Goal: Information Seeking & Learning: Find specific fact

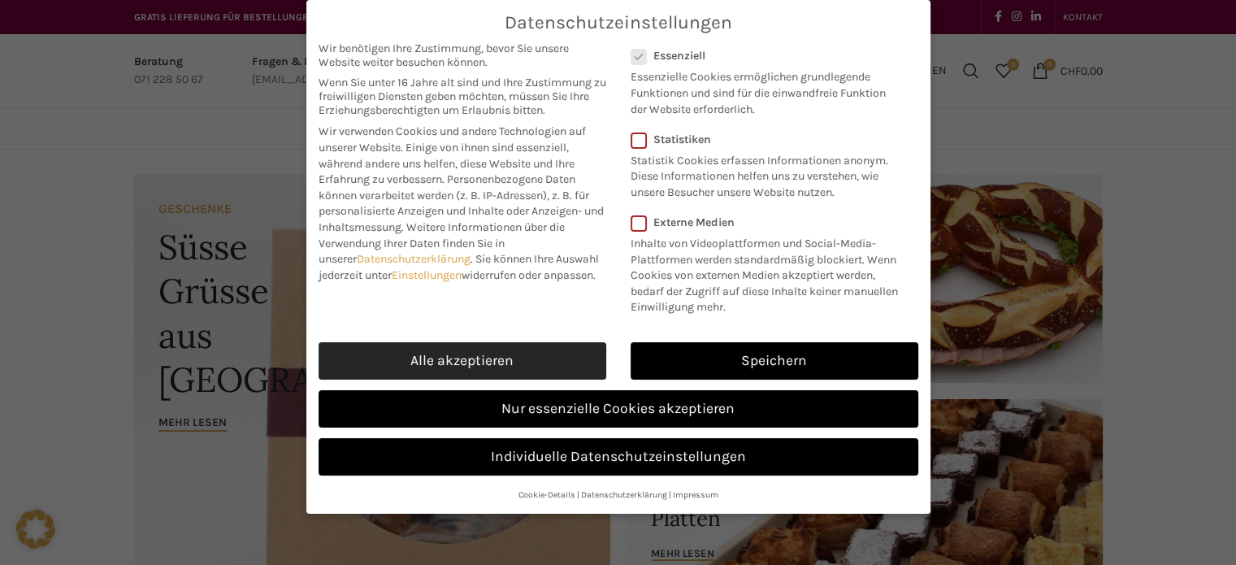
click at [577, 350] on link "Alle akzeptieren" at bounding box center [462, 360] width 288 height 37
checkbox input "true"
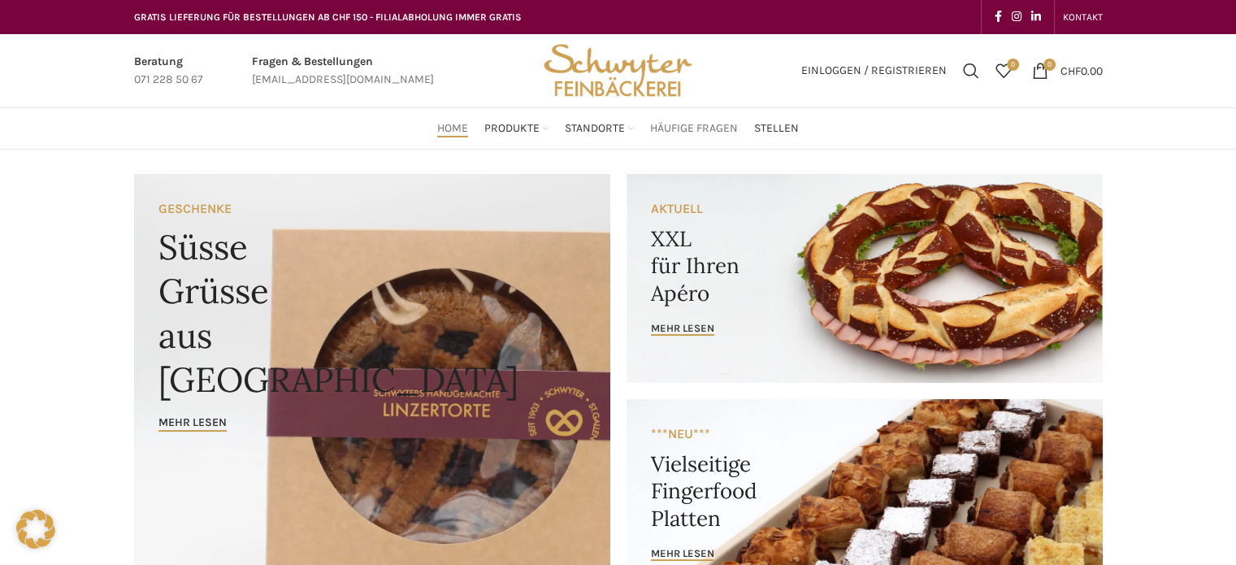
click at [669, 132] on span "Häufige Fragen" at bounding box center [694, 128] width 88 height 15
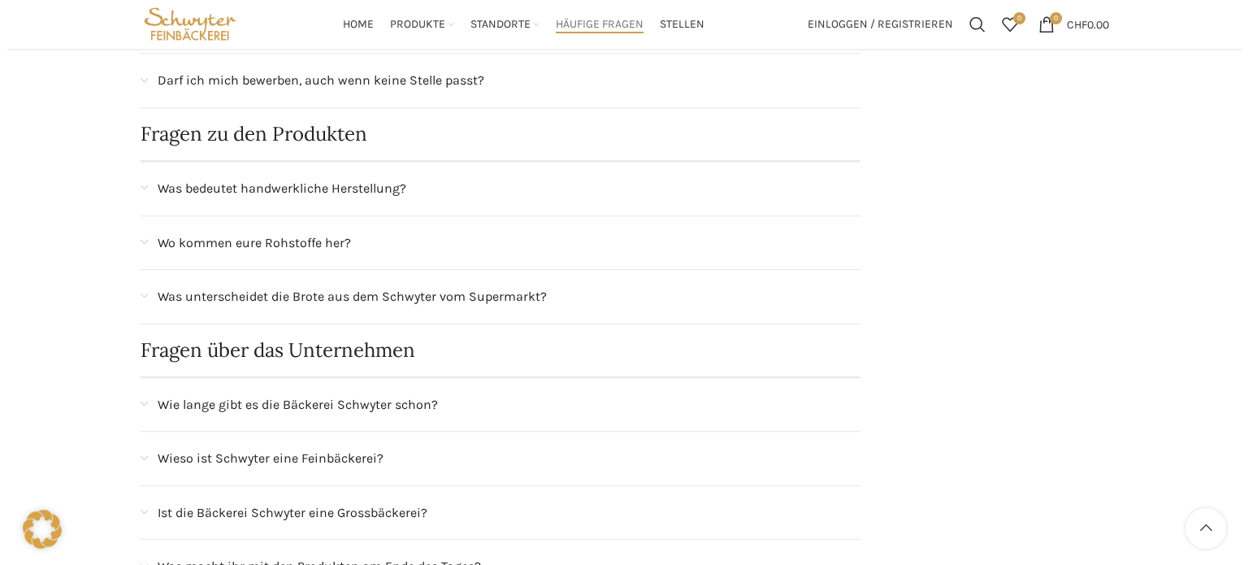
scroll to position [932, 0]
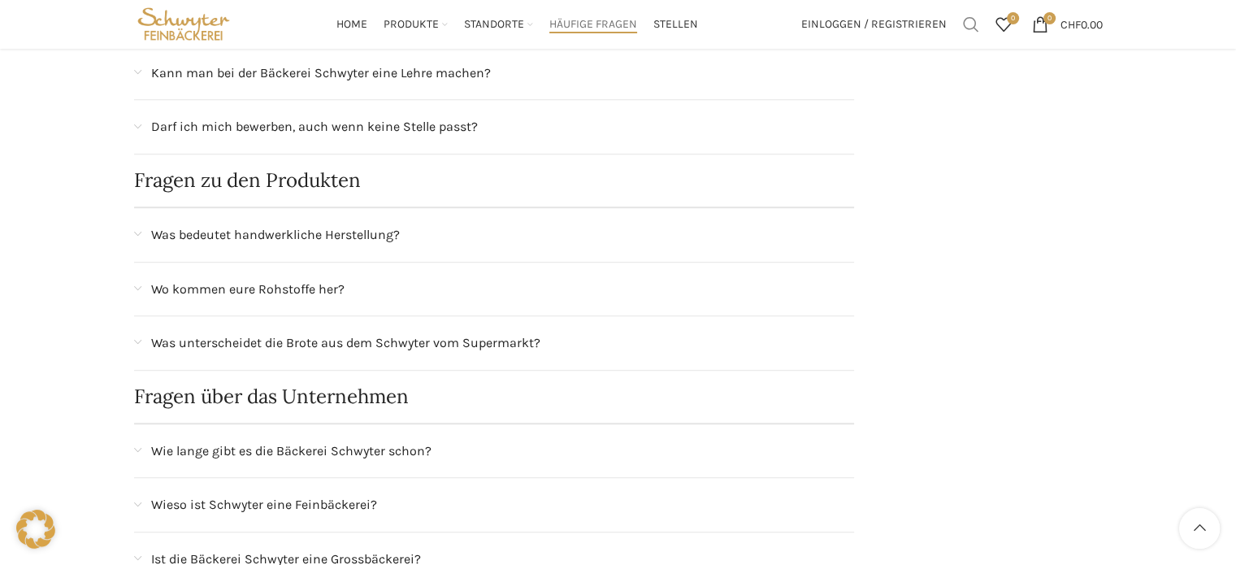
click at [966, 25] on span "Suchen" at bounding box center [971, 24] width 16 height 16
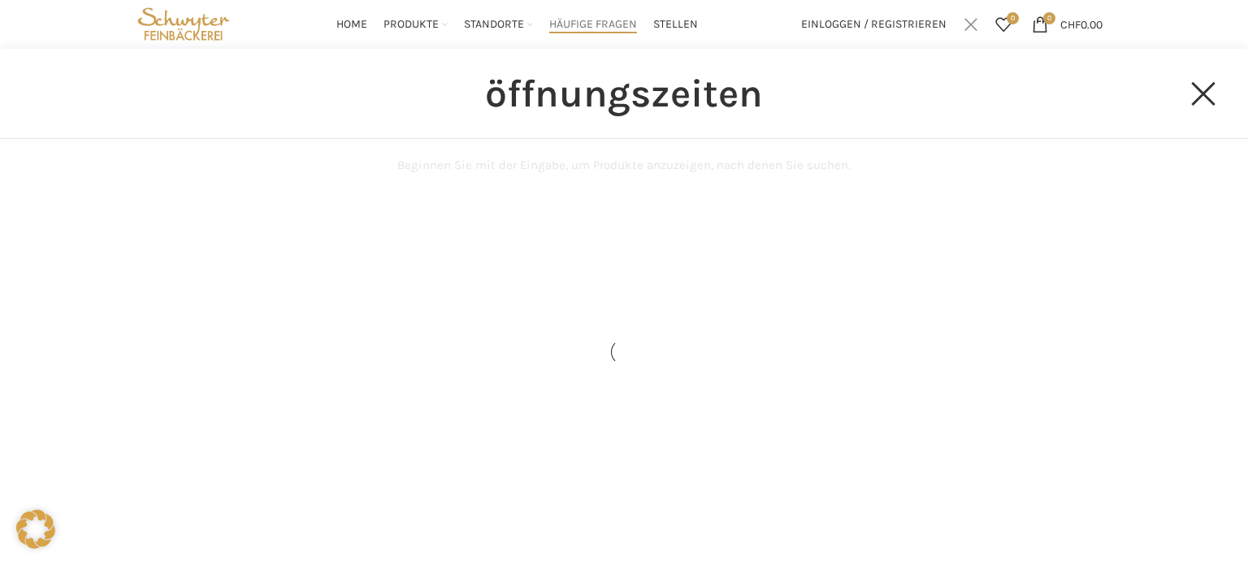
type input "öffnungszeiten"
click button "Search" at bounding box center [0, 0] width 0 height 0
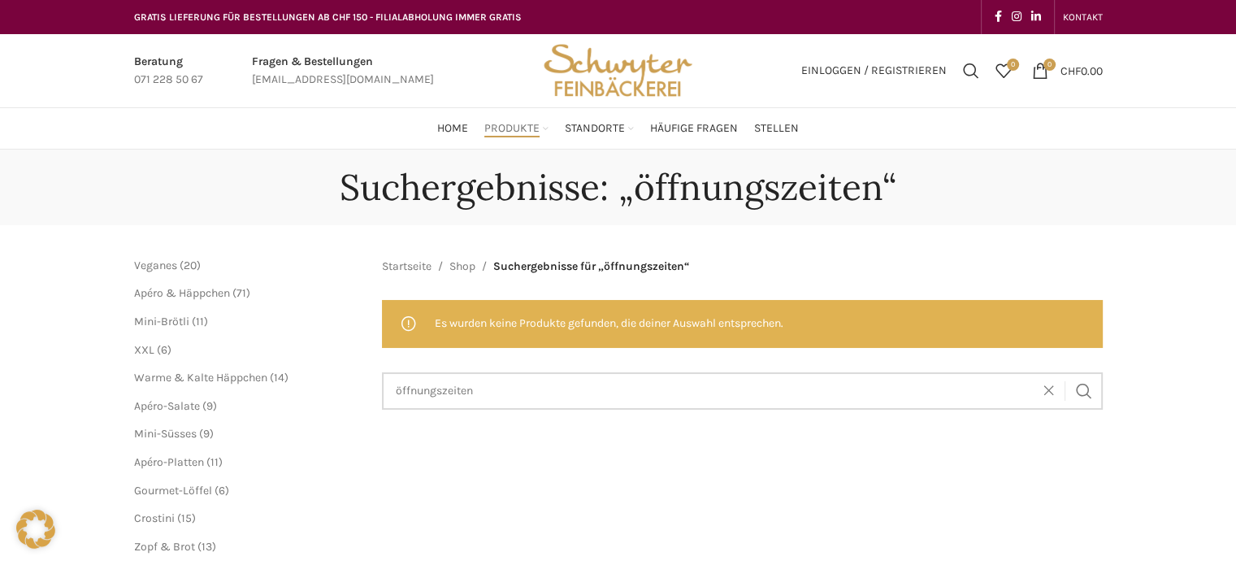
click at [683, 398] on input "öffnungszeiten" at bounding box center [742, 390] width 721 height 37
click at [1065, 372] on button "Search" at bounding box center [1083, 390] width 37 height 37
